Goal: Task Accomplishment & Management: Manage account settings

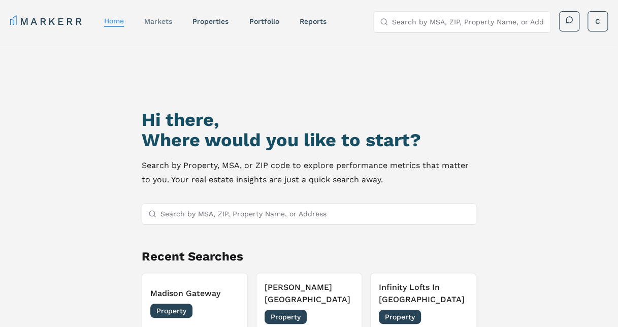
click at [166, 23] on link "markets" at bounding box center [158, 21] width 28 height 8
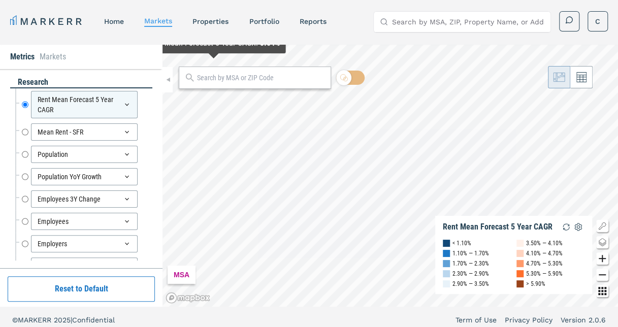
click at [214, 75] on input "text" at bounding box center [261, 78] width 128 height 11
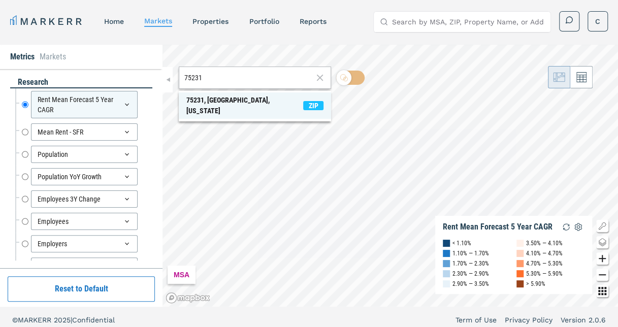
click at [227, 101] on div "75231, [GEOGRAPHIC_DATA], [US_STATE]" at bounding box center [244, 105] width 117 height 21
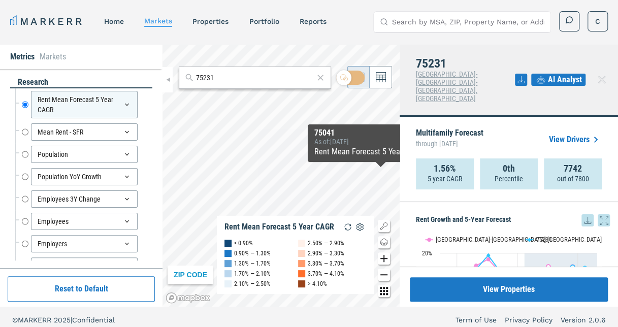
click at [599, 214] on icon at bounding box center [604, 220] width 12 height 12
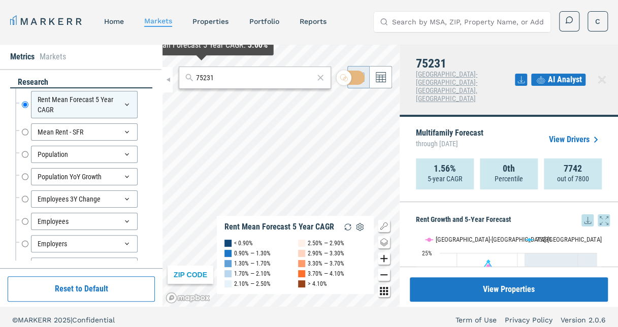
click at [227, 83] on div "75231" at bounding box center [255, 78] width 152 height 22
click at [225, 76] on input "75231" at bounding box center [255, 78] width 118 height 11
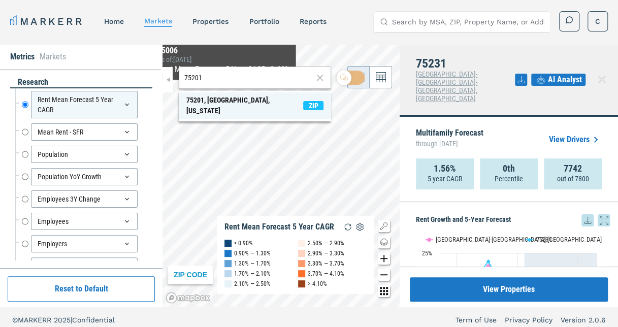
type input "75201"
click at [221, 99] on div "75201, [GEOGRAPHIC_DATA], [US_STATE]" at bounding box center [244, 105] width 117 height 21
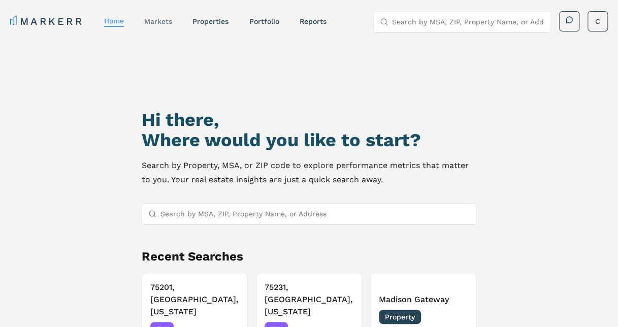
click at [165, 21] on link "markets" at bounding box center [158, 21] width 28 height 8
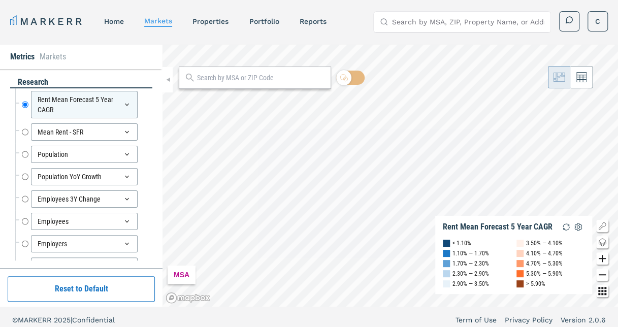
click at [210, 76] on input "text" at bounding box center [261, 78] width 128 height 11
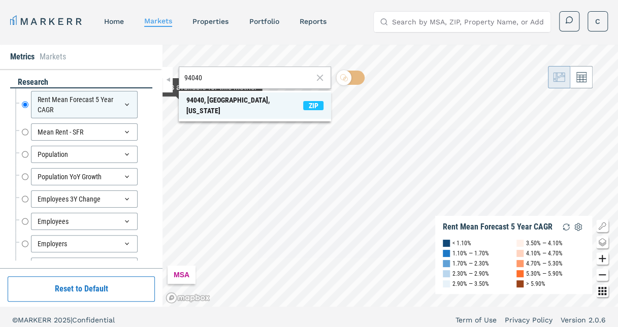
click at [221, 96] on div "94040, Mountain View, California" at bounding box center [244, 105] width 117 height 21
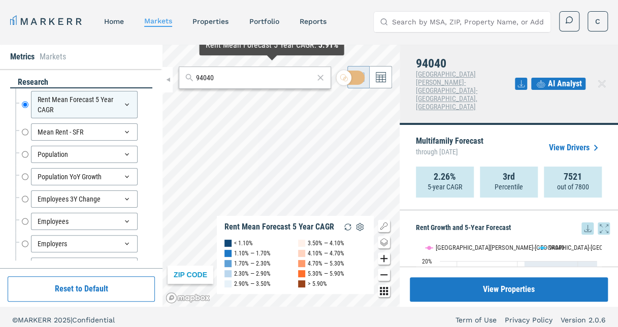
click at [259, 83] on div "94040" at bounding box center [255, 78] width 152 height 22
click at [233, 78] on input "94040" at bounding box center [255, 78] width 118 height 11
type input "94040"
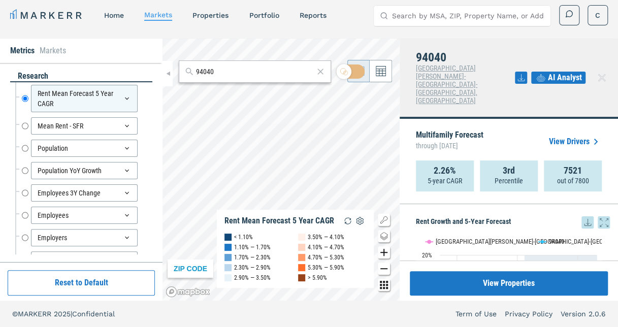
click at [598, 216] on icon at bounding box center [604, 222] width 12 height 12
